Goal: Information Seeking & Learning: Check status

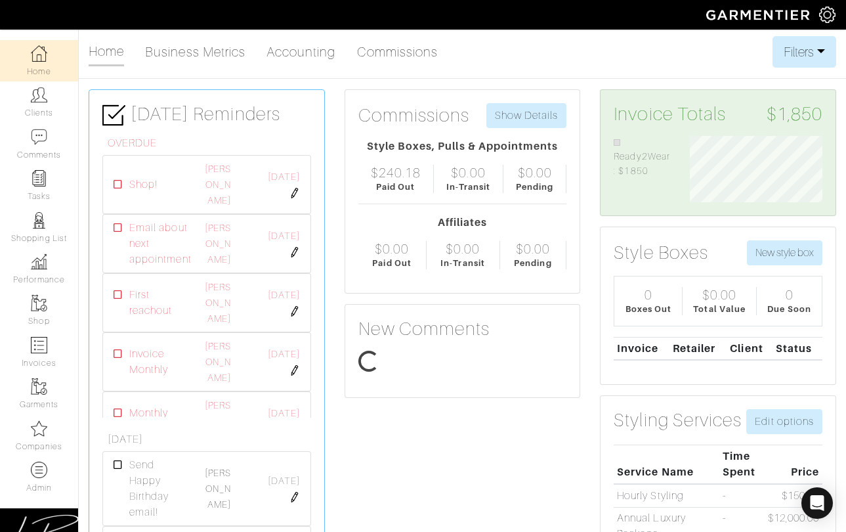
click at [234, 58] on link "Business Metrics" at bounding box center [195, 52] width 100 height 26
select select
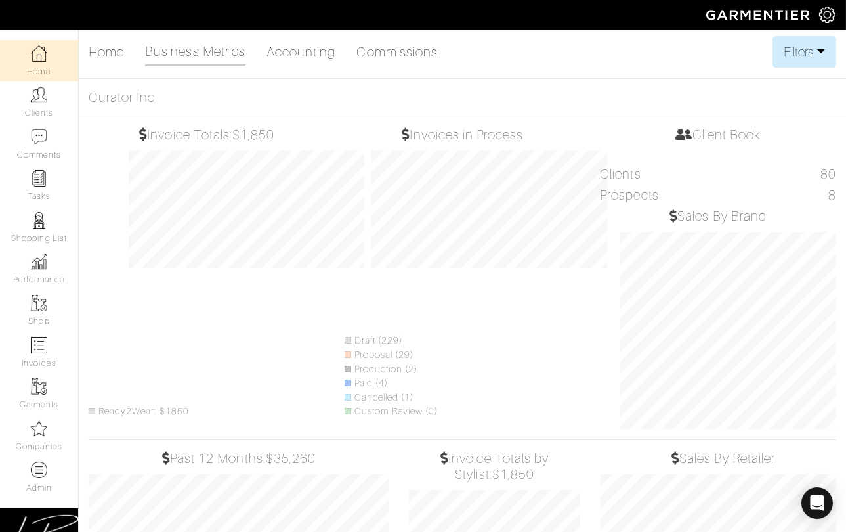
scroll to position [0, 0]
click at [795, 45] on button "Filters" at bounding box center [805, 52] width 64 height 32
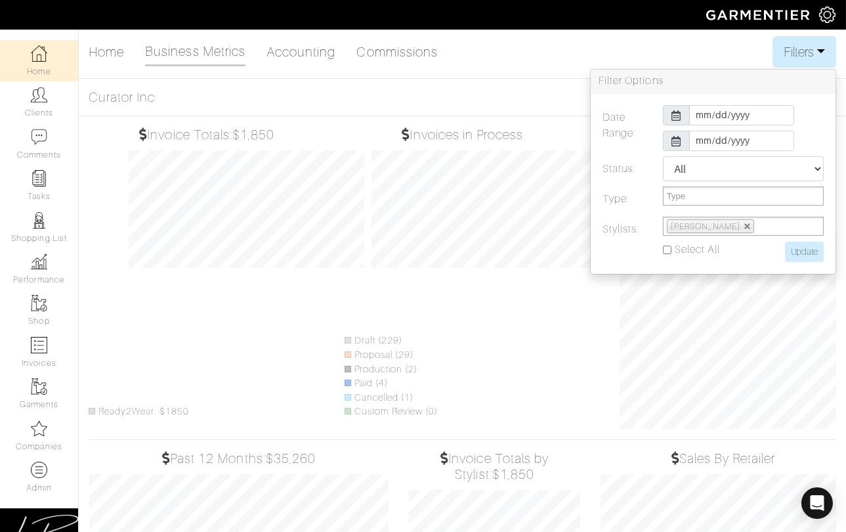
click at [669, 246] on input "Select All" at bounding box center [667, 250] width 9 height 9
checkbox input "true"
click at [801, 257] on input "Update" at bounding box center [804, 252] width 39 height 20
type input "Update"
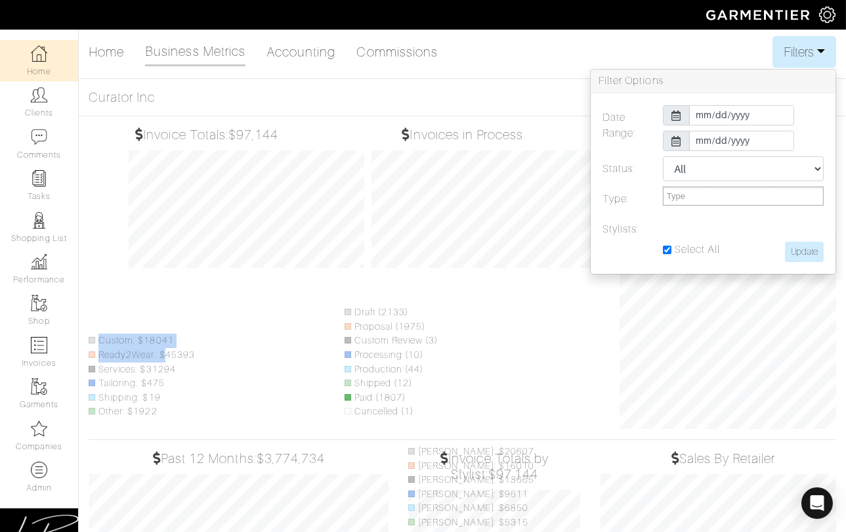
scroll to position [4, 0]
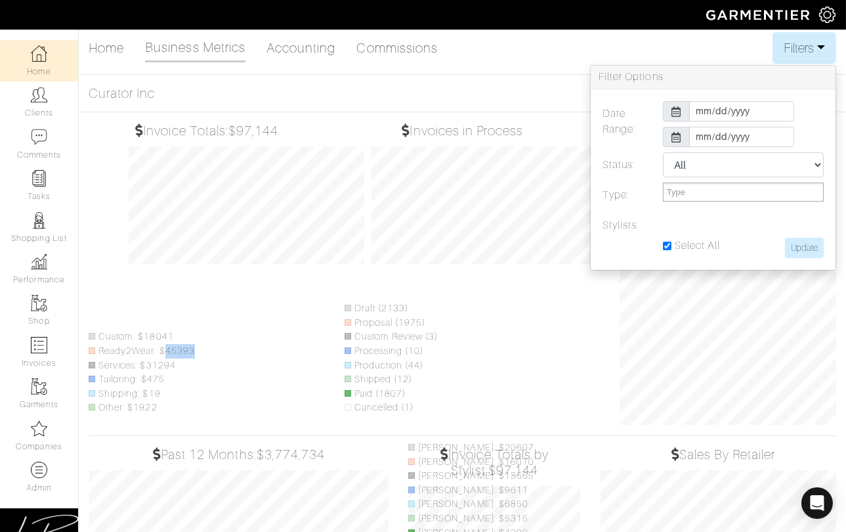
drag, startPoint x: 165, startPoint y: 355, endPoint x: 196, endPoint y: 349, distance: 31.4
click at [191, 349] on li "Ready2Wear: $45393" at bounding box center [142, 351] width 106 height 14
copy li "45393"
drag, startPoint x: 179, startPoint y: 373, endPoint x: 165, endPoint y: 368, distance: 14.8
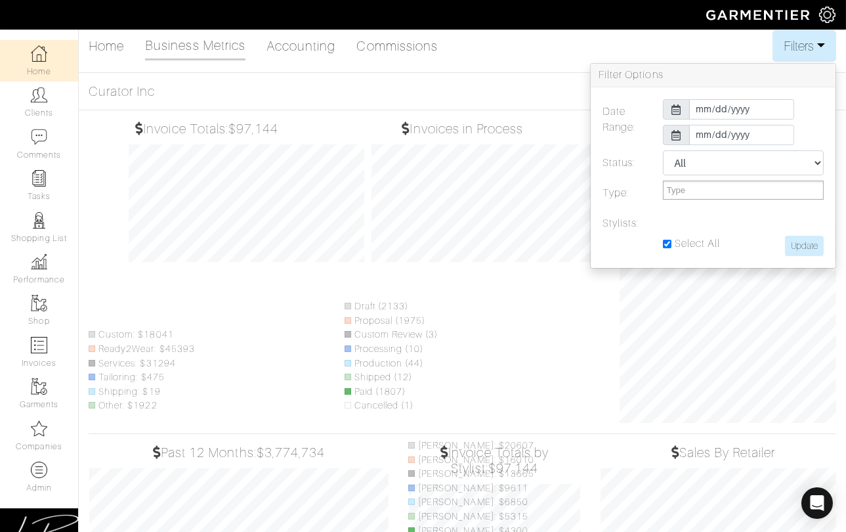
click at [179, 372] on li "Tailoring: $475" at bounding box center [142, 377] width 106 height 14
